Goal: Information Seeking & Learning: Find specific fact

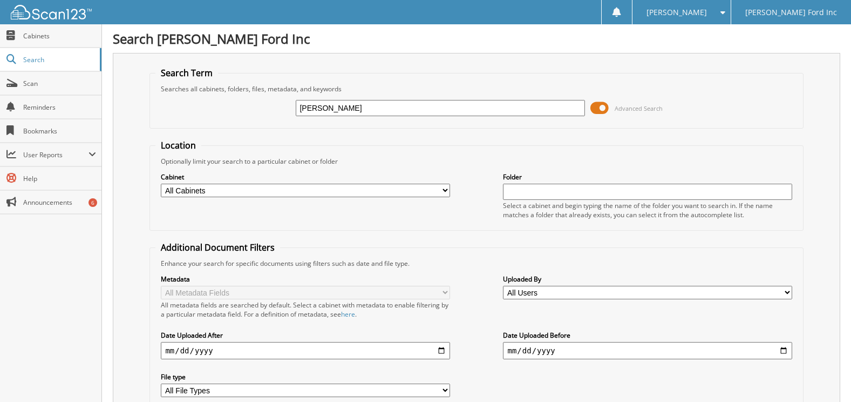
type input "[PERSON_NAME]"
click at [644, 105] on span "Advanced Search" at bounding box center [639, 108] width 48 height 8
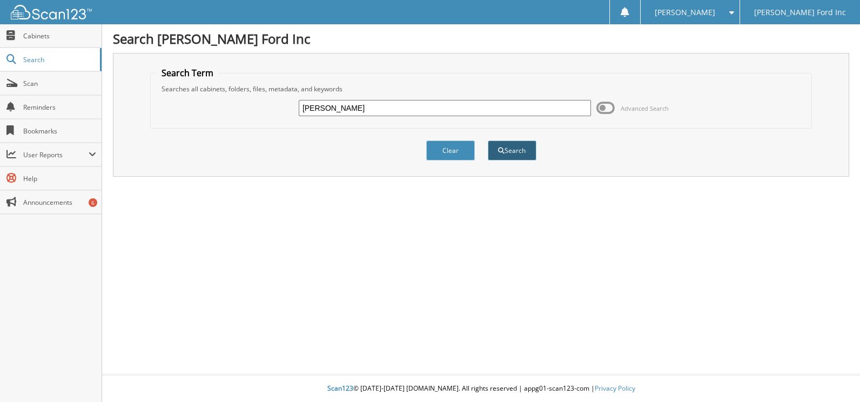
click at [513, 147] on button "Search" at bounding box center [512, 150] width 49 height 20
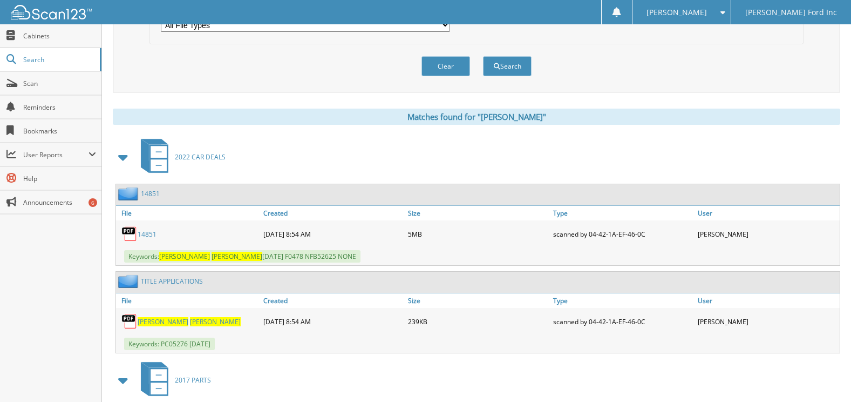
scroll to position [432, 0]
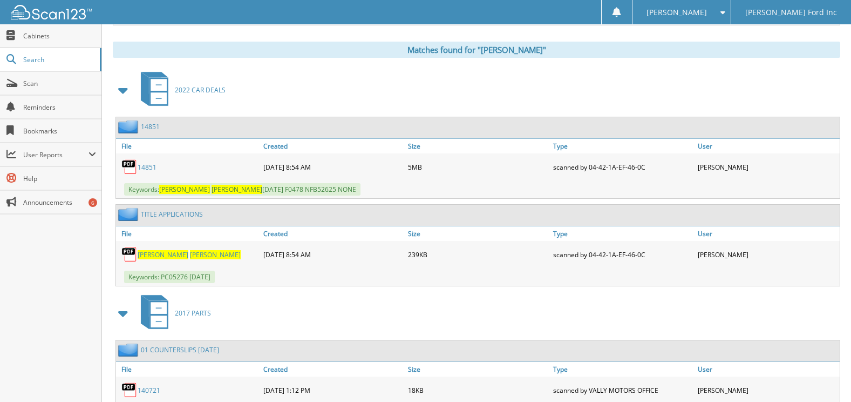
click at [153, 125] on link "14851" at bounding box center [150, 126] width 19 height 9
